Goal: Task Accomplishment & Management: Use online tool/utility

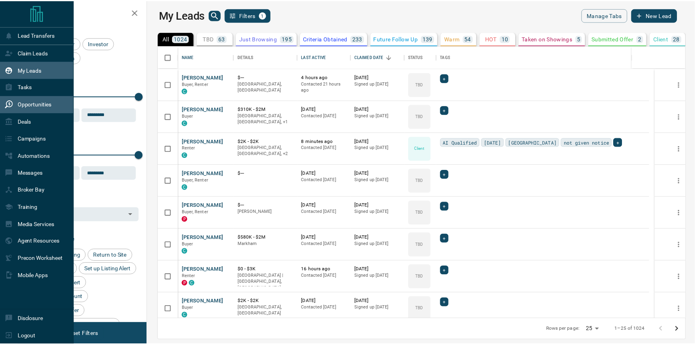
scroll to position [268, 543]
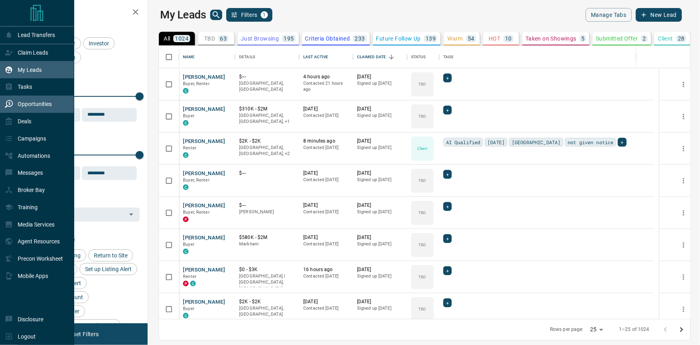
click at [14, 108] on div "Opportunities" at bounding box center [28, 103] width 47 height 13
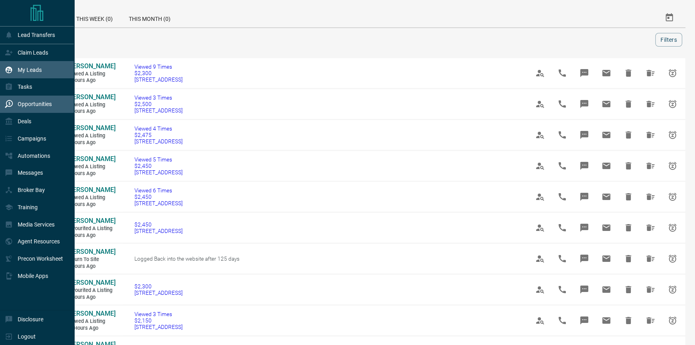
click at [18, 71] on p "My Leads" at bounding box center [30, 70] width 24 height 6
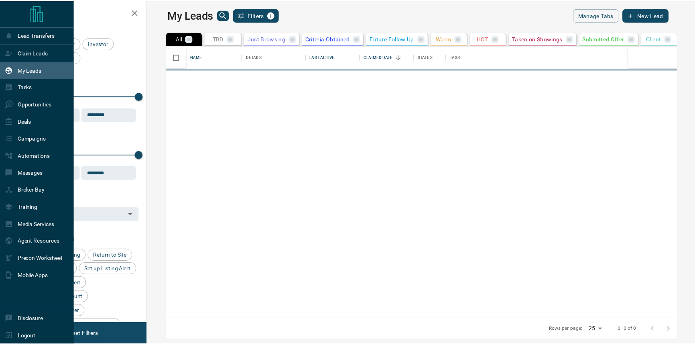
scroll to position [268, 543]
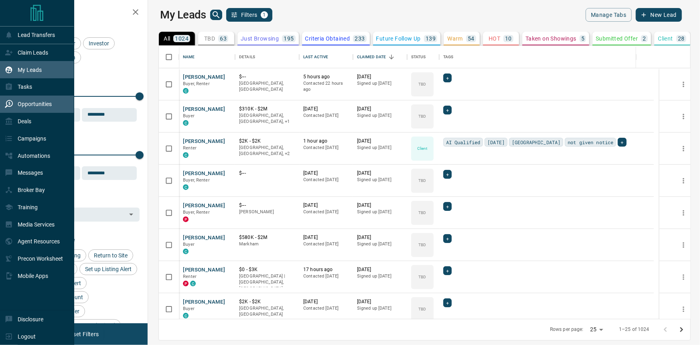
click at [36, 107] on p "Opportunities" at bounding box center [35, 104] width 34 height 6
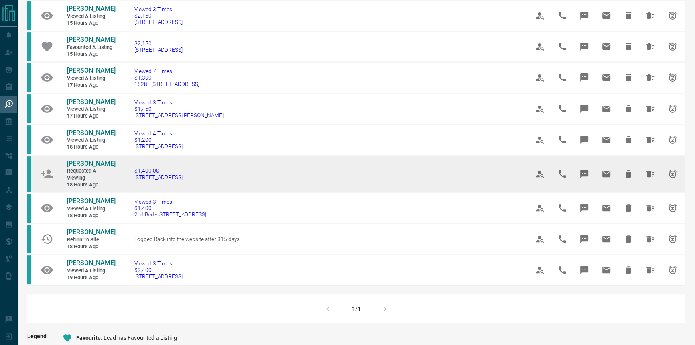
scroll to position [292, 0]
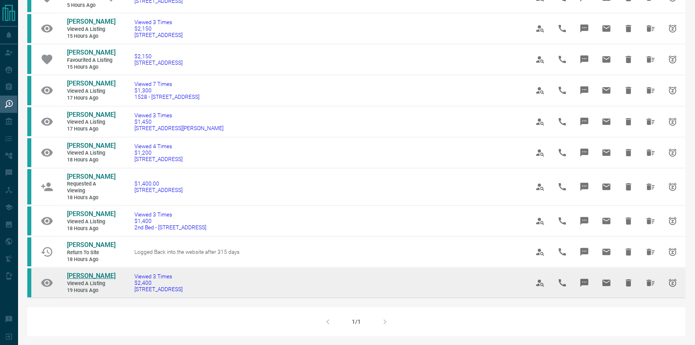
click at [101, 279] on span "[PERSON_NAME]" at bounding box center [91, 276] width 49 height 8
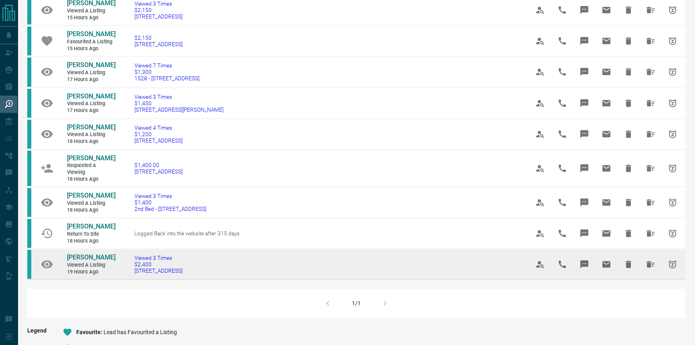
scroll to position [328, 0]
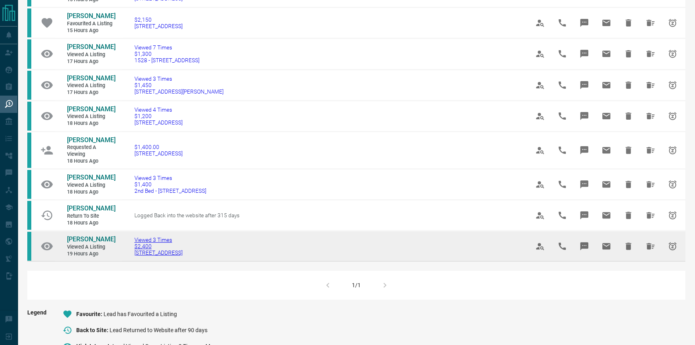
click at [150, 243] on span "Viewed 3 Times" at bounding box center [158, 239] width 48 height 6
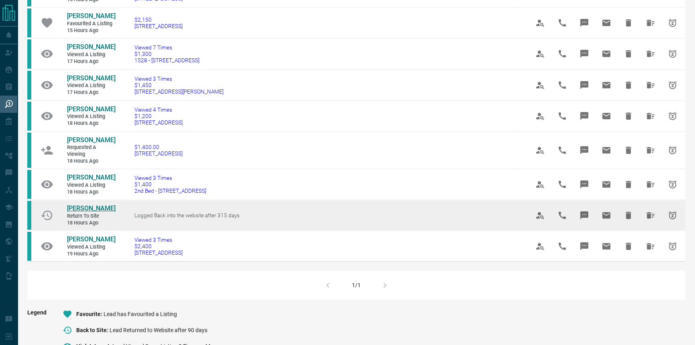
click at [108, 212] on span "[PERSON_NAME]" at bounding box center [91, 208] width 49 height 8
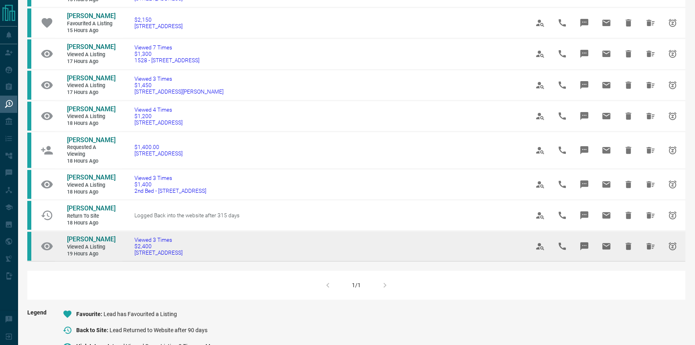
click at [73, 261] on td "[PERSON_NAME] Viewed a Listing 19 hours ago" at bounding box center [85, 246] width 60 height 30
click at [75, 250] on span "Viewed a Listing" at bounding box center [91, 246] width 48 height 7
click at [77, 243] on span "[PERSON_NAME]" at bounding box center [91, 239] width 49 height 8
click at [168, 256] on span "[STREET_ADDRESS]" at bounding box center [158, 252] width 48 height 6
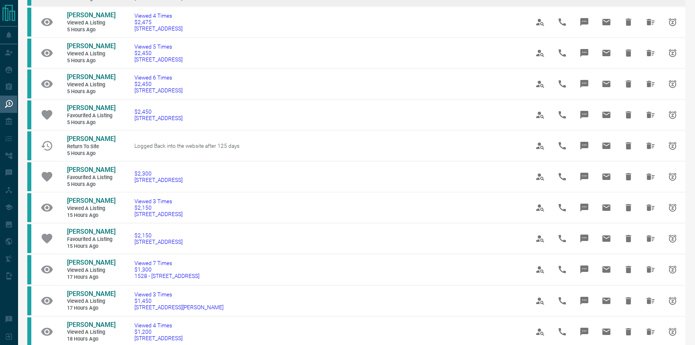
scroll to position [109, 0]
